Goal: Information Seeking & Learning: Find specific fact

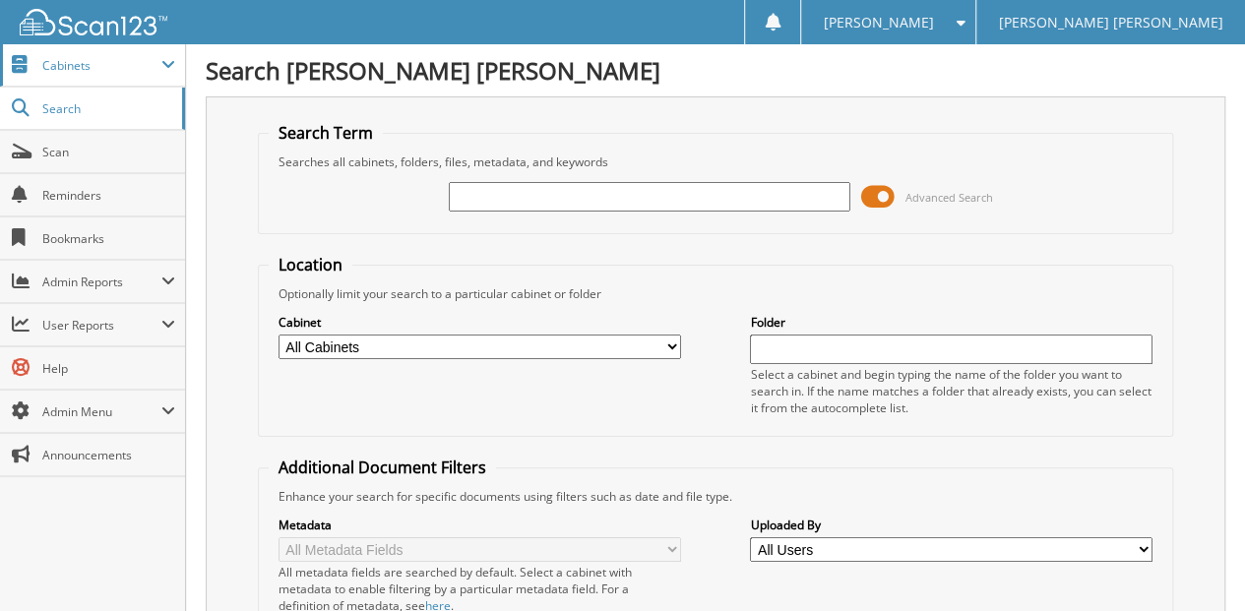
click at [104, 69] on span "Cabinets" at bounding box center [101, 65] width 119 height 17
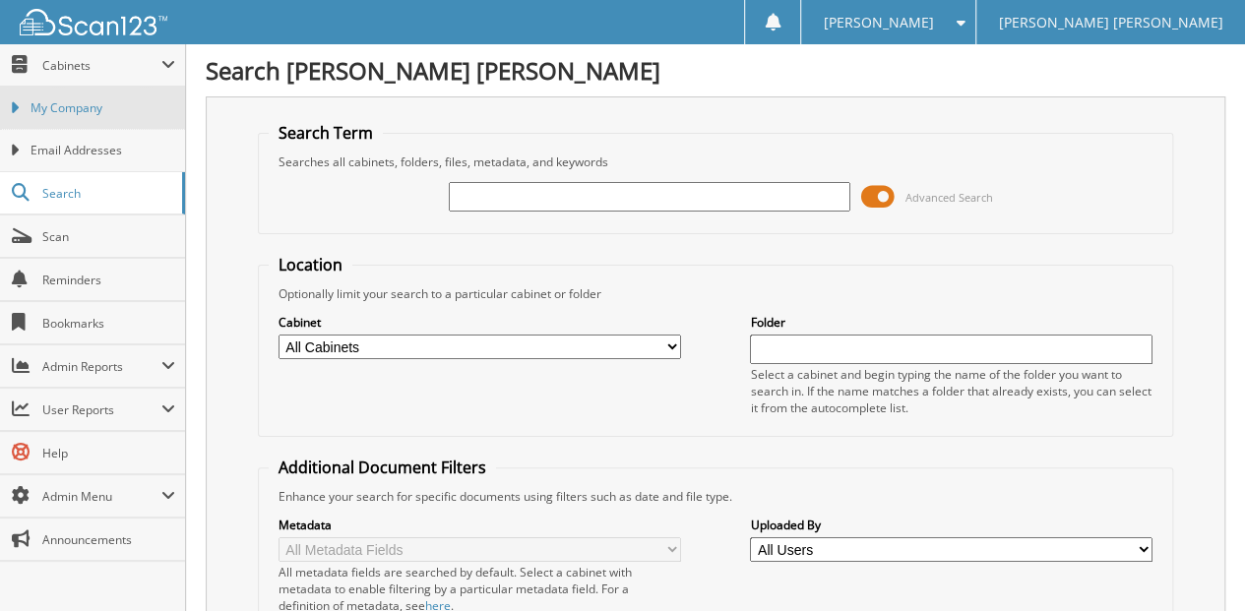
click at [92, 115] on span "My Company" at bounding box center [103, 108] width 145 height 18
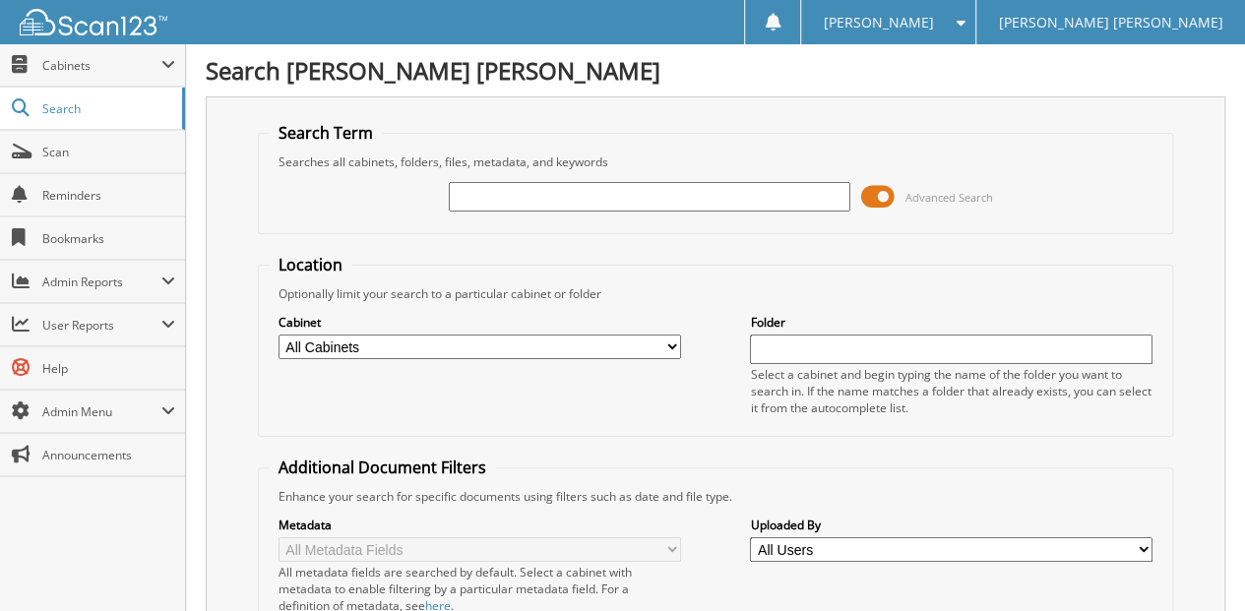
click at [675, 338] on select "All Cabinets CAR DEALS CASHIER CREDIT CARDS ON FILE FACTORY PAYABLES FORD CREDI…" at bounding box center [479, 347] width 402 height 25
select select "11207"
click at [278, 335] on select "All Cabinets CAR DEALS CASHIER CREDIT CARDS ON FILE FACTORY PAYABLES FORD CREDI…" at bounding box center [479, 347] width 402 height 25
click at [829, 343] on input "text" at bounding box center [951, 350] width 402 height 30
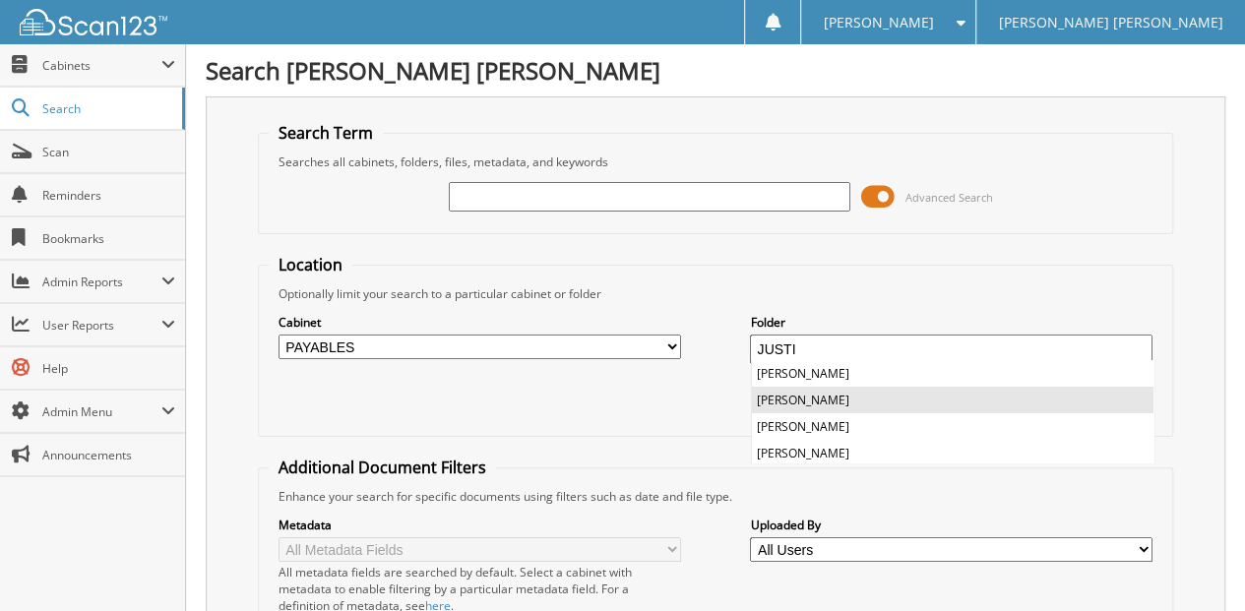
click at [825, 397] on li "[PERSON_NAME]" at bounding box center [952, 400] width 401 height 27
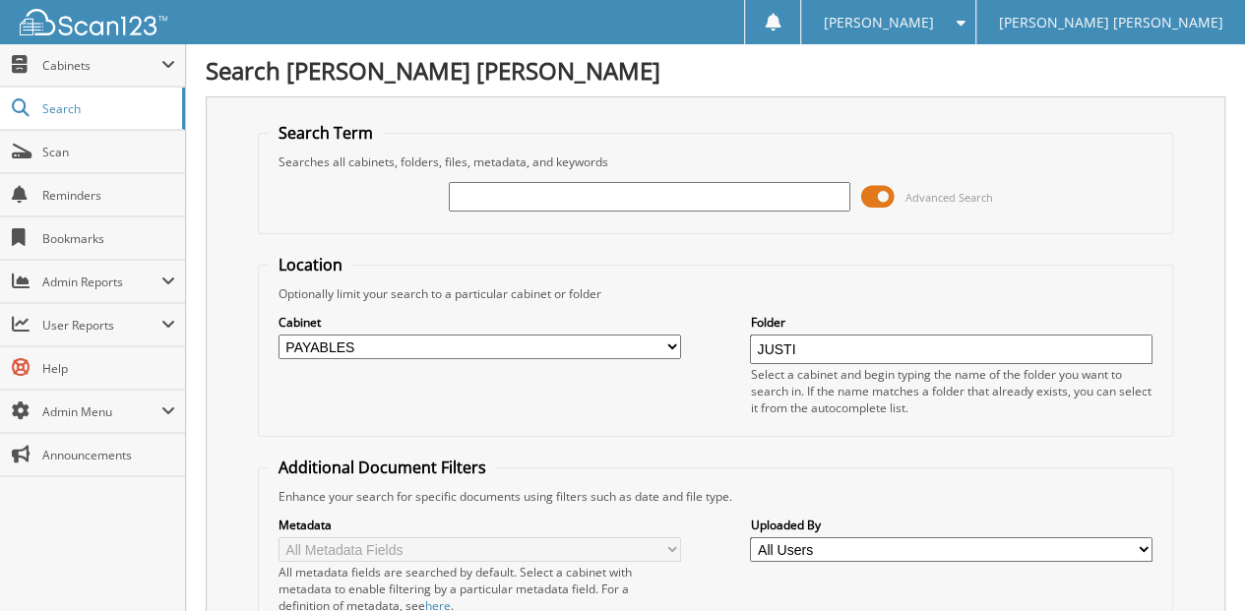
type input "JUSTIN STEWART"
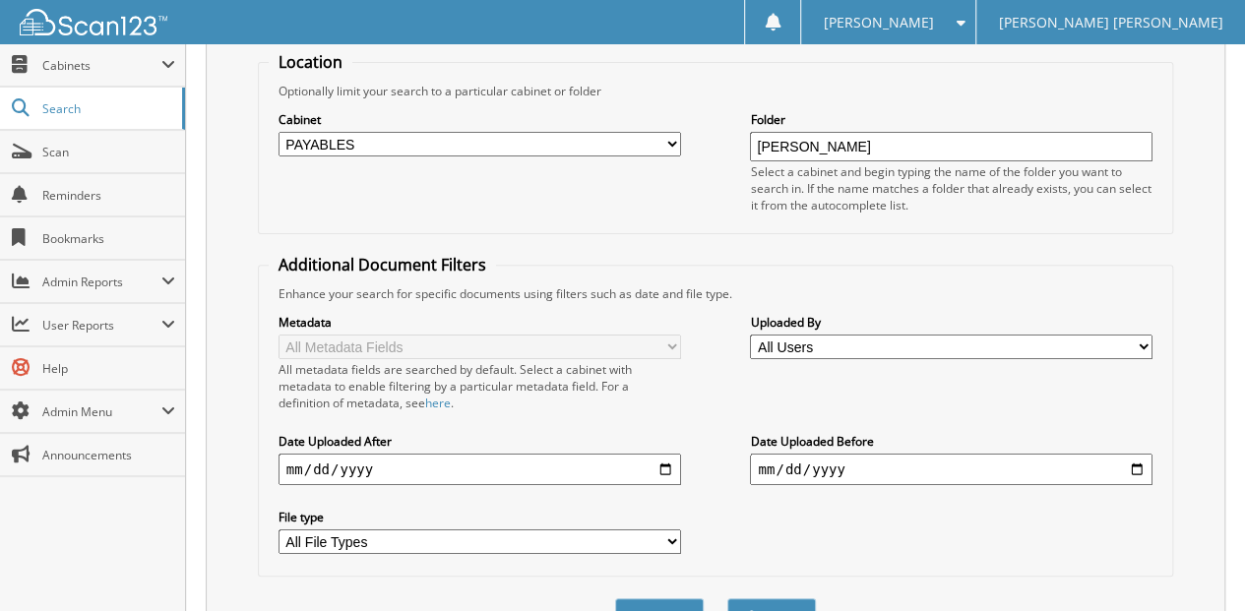
scroll to position [262, 0]
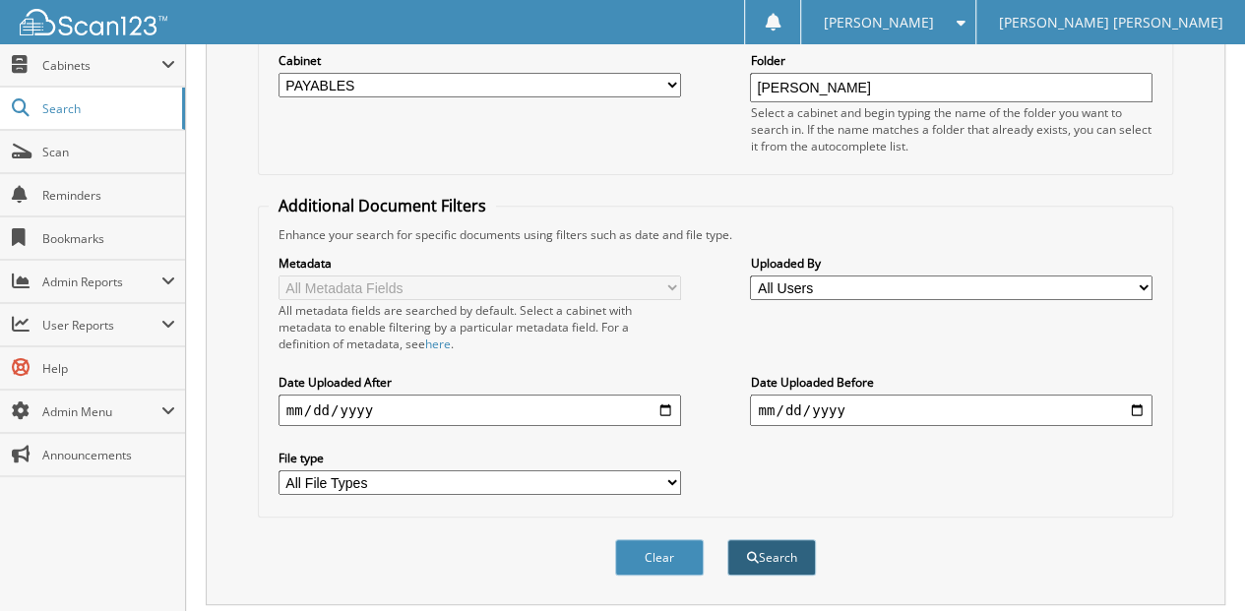
click at [783, 543] on button "Search" at bounding box center [771, 557] width 89 height 36
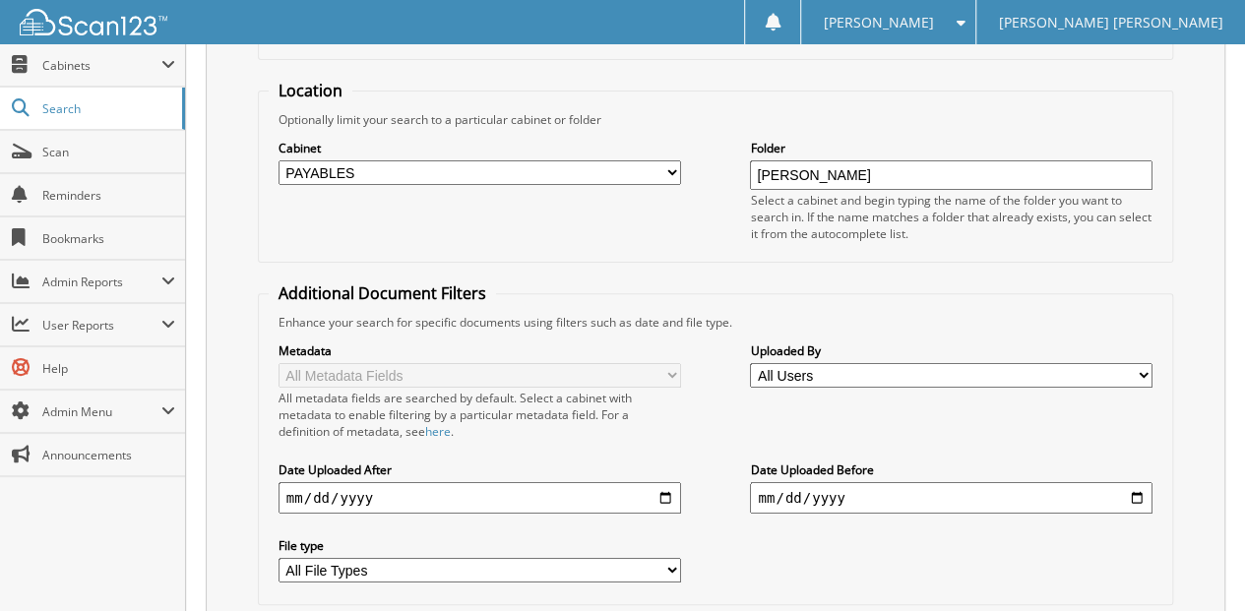
scroll to position [0, 0]
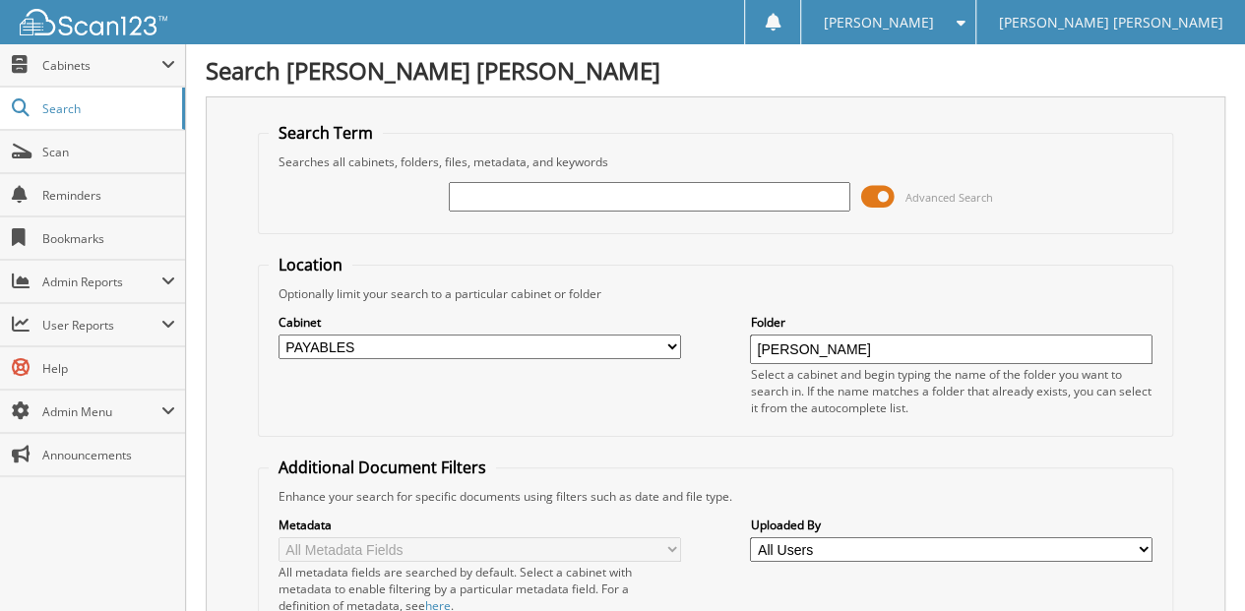
click at [674, 197] on input "text" at bounding box center [650, 197] width 402 height 30
click at [562, 197] on input "text" at bounding box center [650, 197] width 402 height 30
click at [466, 190] on input "HUSTIN STEWART" at bounding box center [650, 197] width 402 height 30
type input "JUSTIN STEWART"
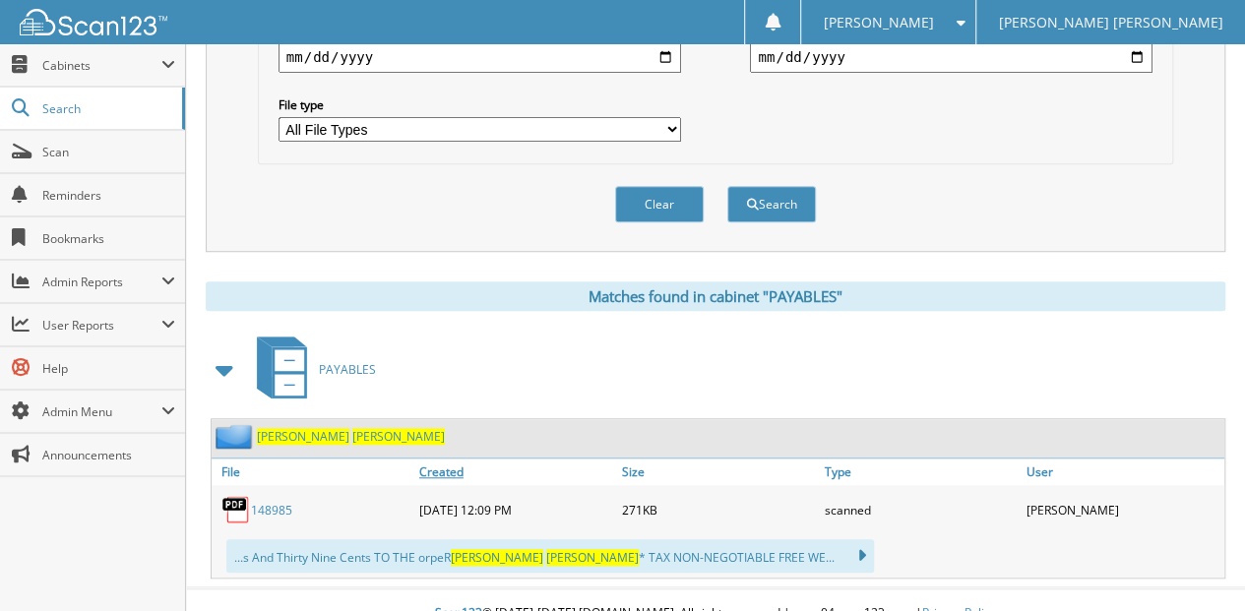
scroll to position [618, 0]
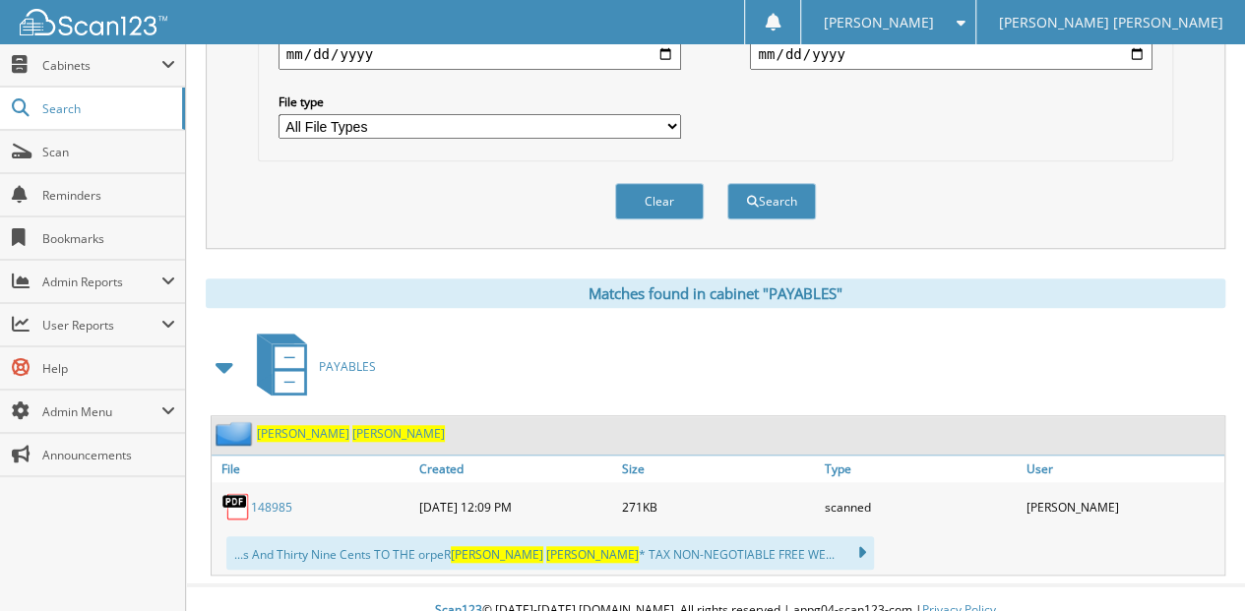
click at [352, 425] on span "STEWART" at bounding box center [398, 433] width 92 height 17
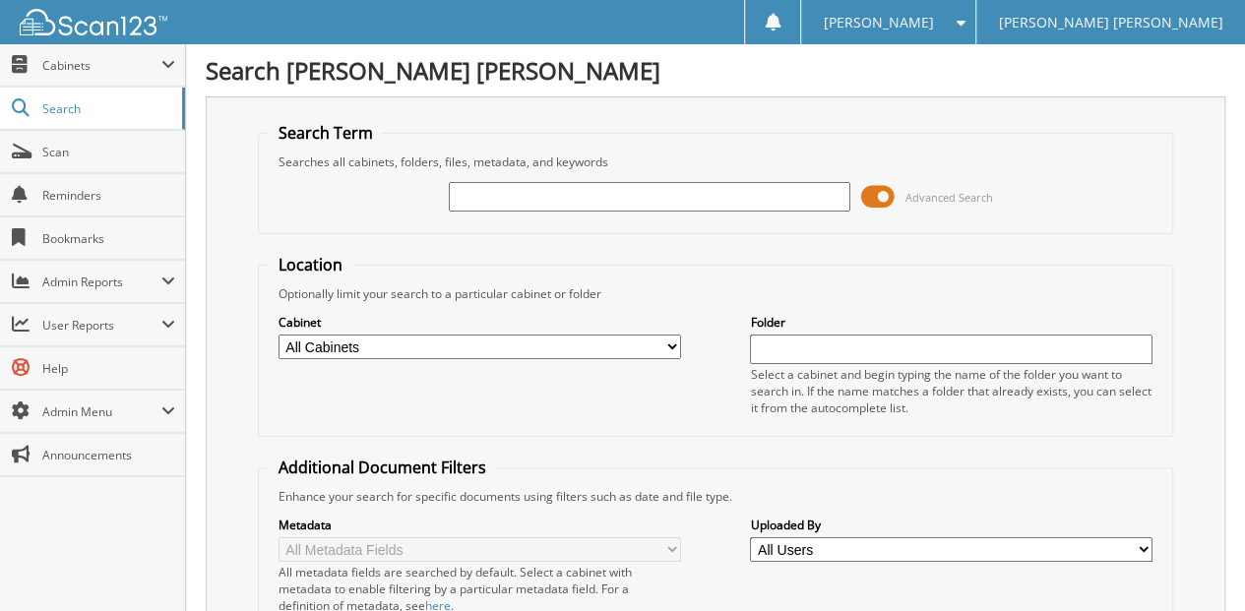
click at [888, 197] on span at bounding box center [876, 197] width 33 height 30
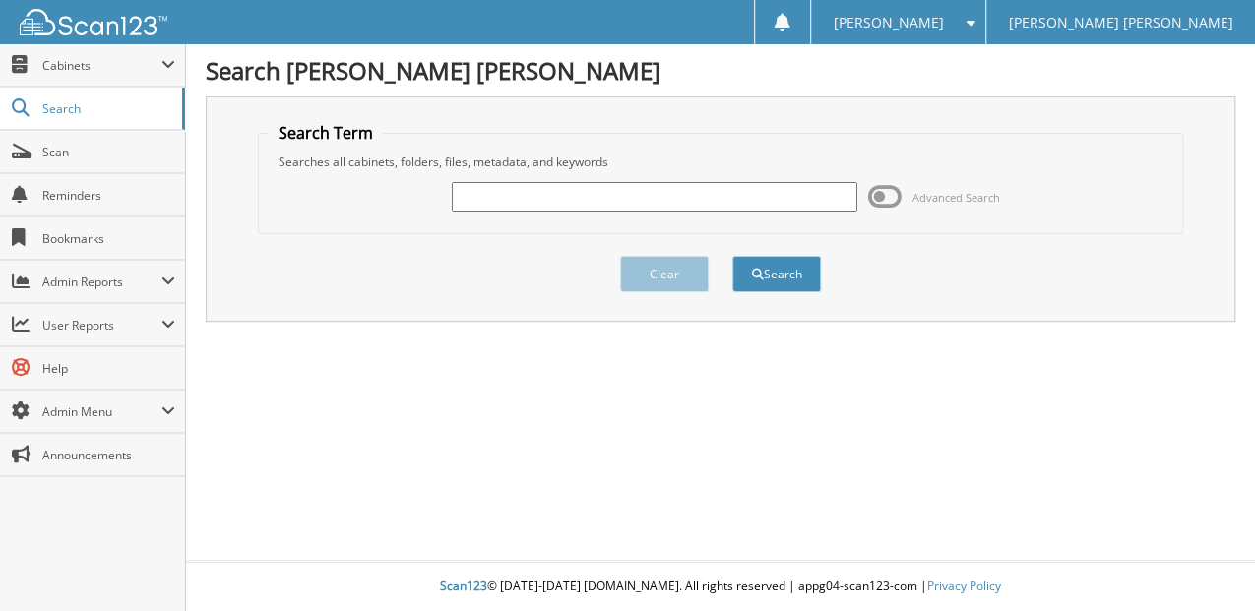
click at [793, 191] on input "text" at bounding box center [655, 197] width 406 height 30
type input "79423"
click at [732, 256] on button "Search" at bounding box center [776, 274] width 89 height 36
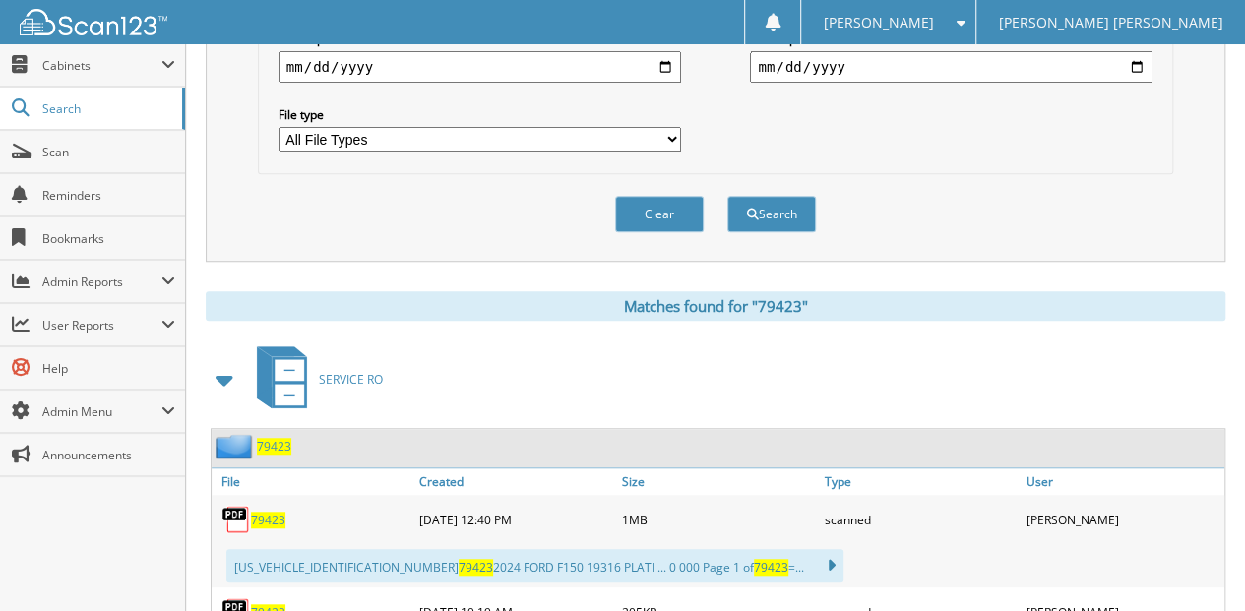
scroll to position [721, 0]
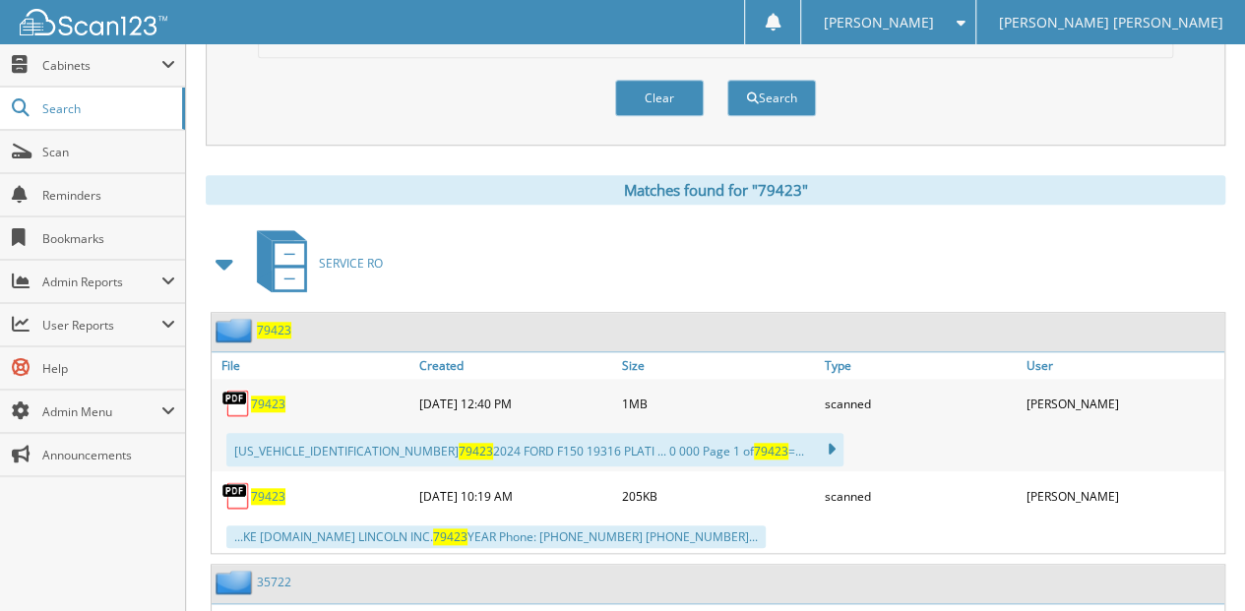
click at [262, 396] on span "79423" at bounding box center [268, 404] width 34 height 17
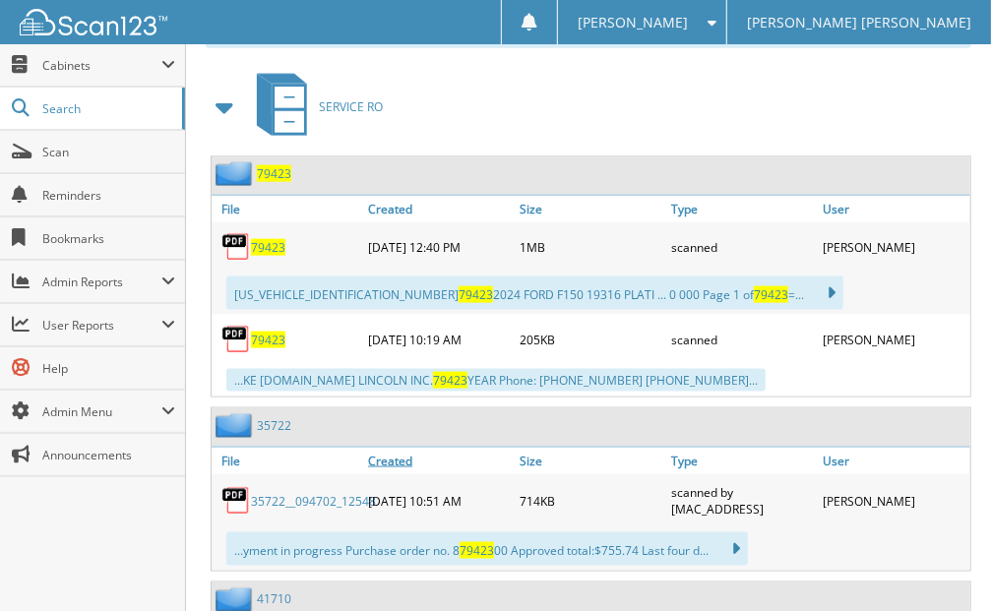
scroll to position [884, 0]
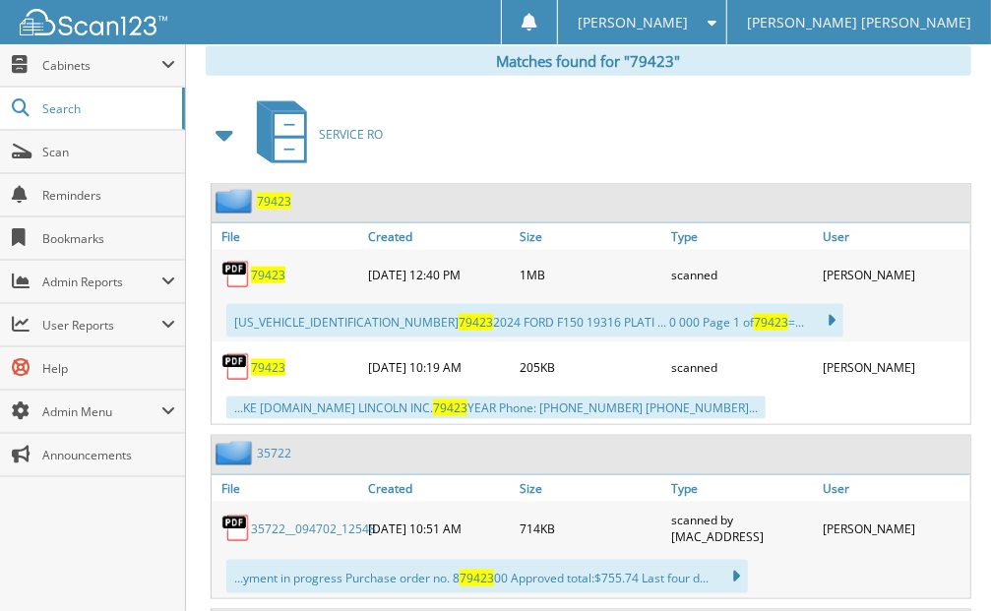
click at [266, 359] on span "79423" at bounding box center [268, 367] width 34 height 17
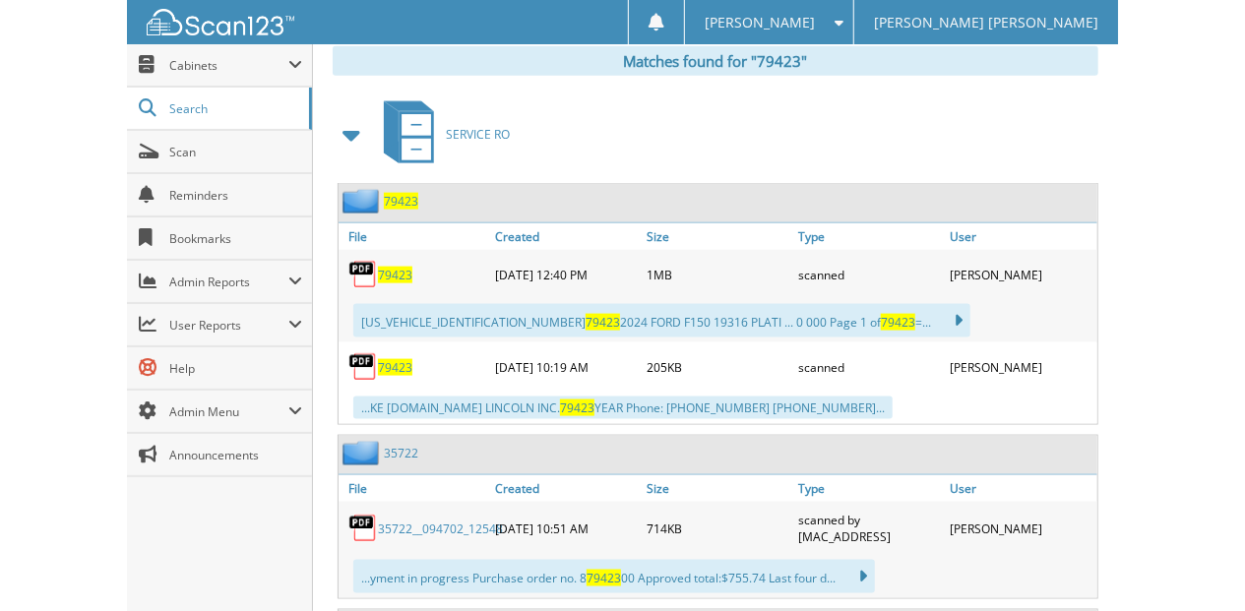
scroll to position [852, 0]
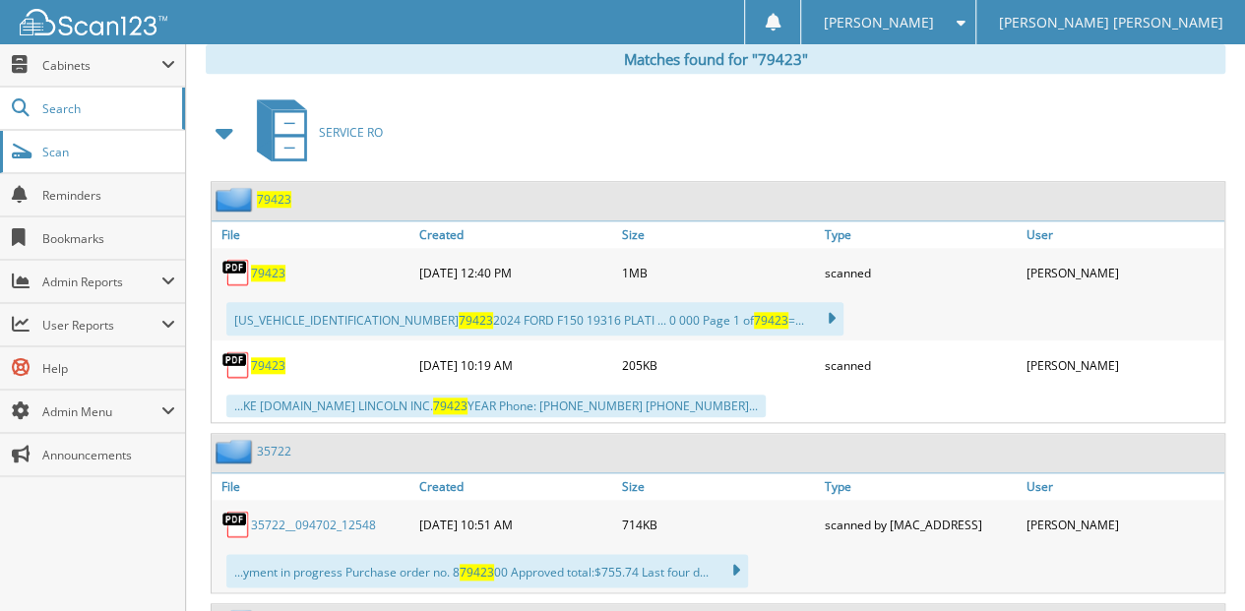
click at [140, 154] on span "Scan" at bounding box center [108, 152] width 133 height 17
